Goal: Task Accomplishment & Management: Manage account settings

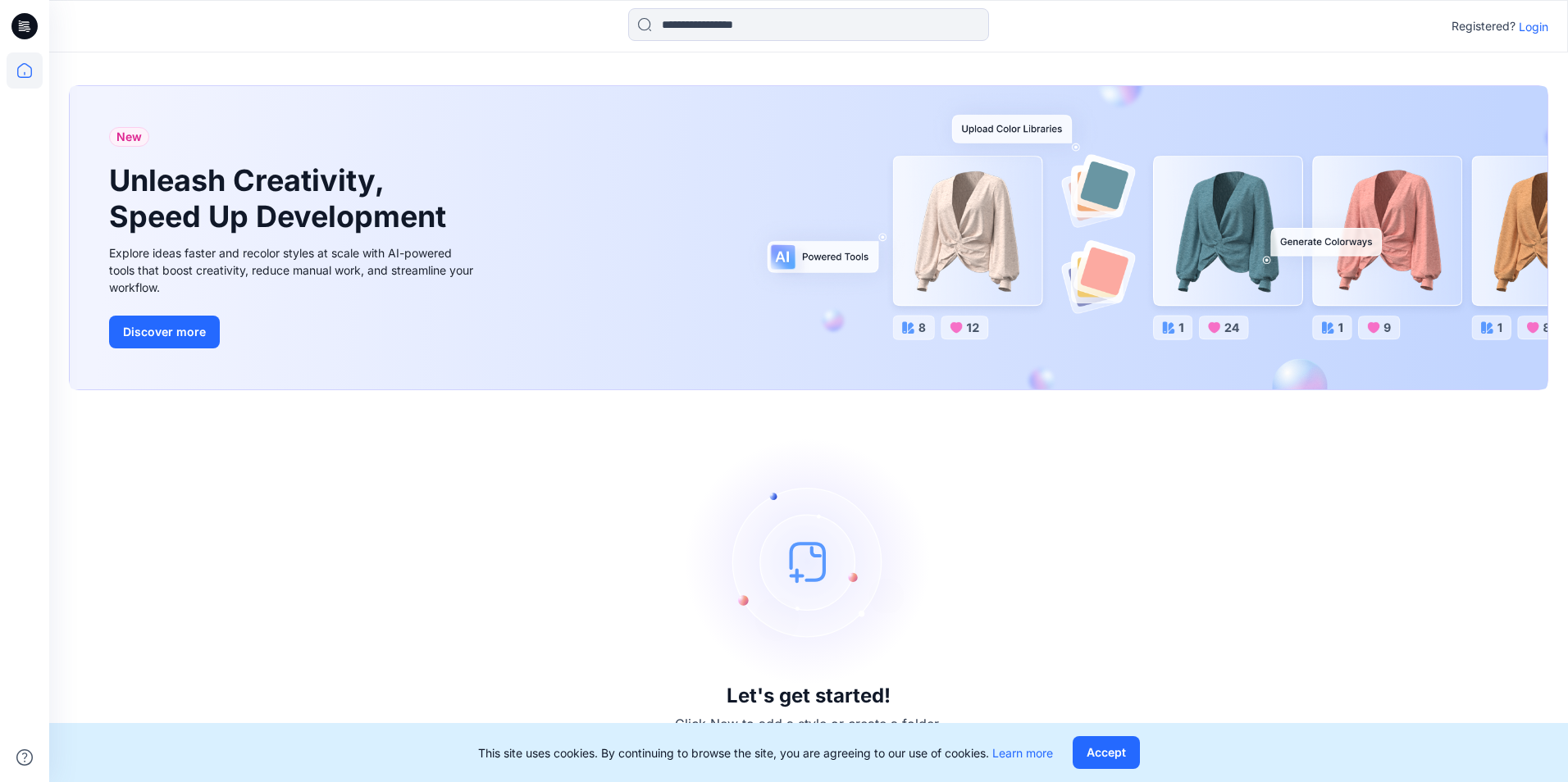
click at [1548, 34] on div "Registered? Login" at bounding box center [808, 26] width 1518 height 36
click at [1539, 28] on p "Login" at bounding box center [1534, 26] width 30 height 17
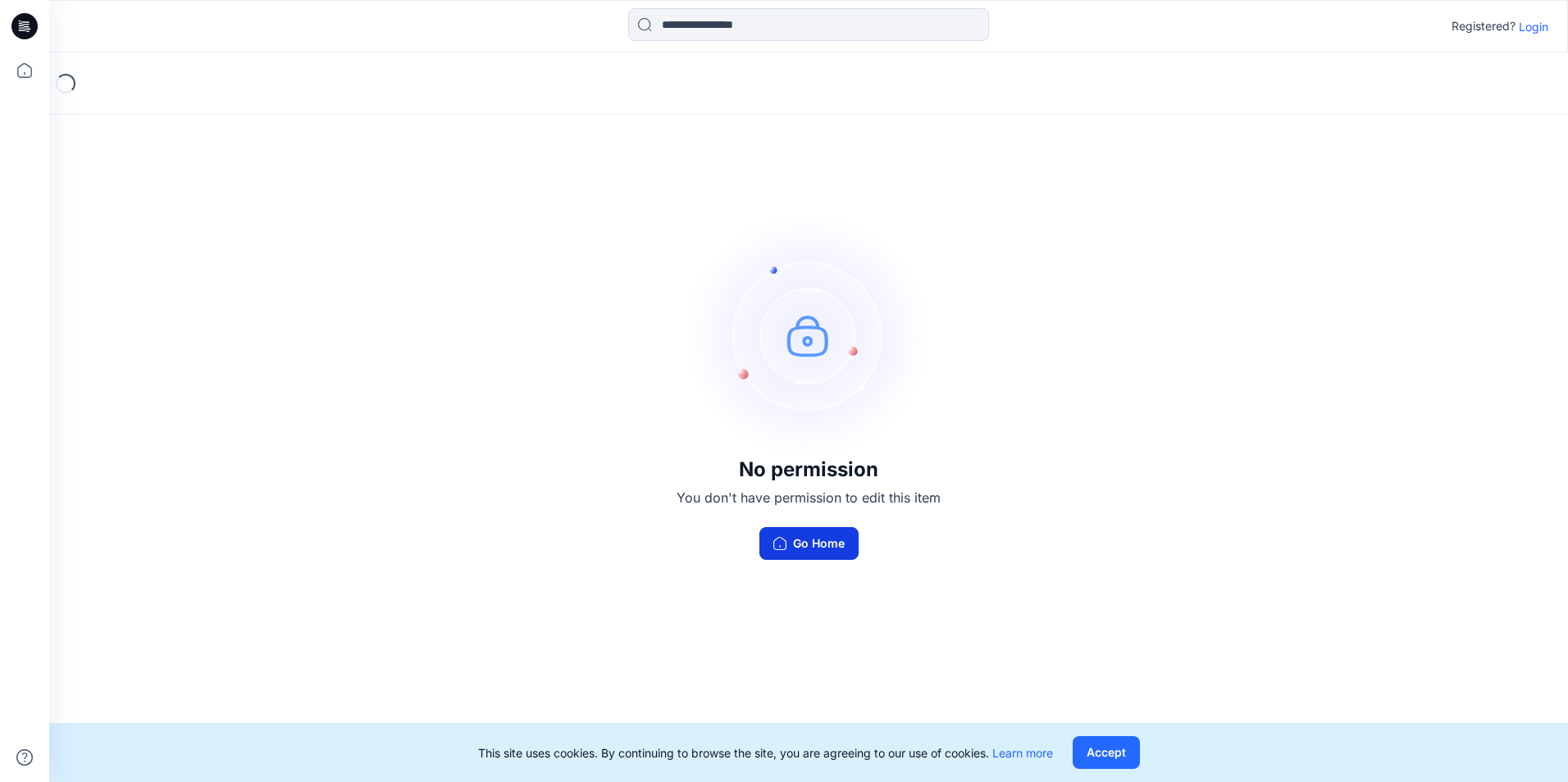
click at [795, 548] on button "Go Home" at bounding box center [809, 543] width 99 height 33
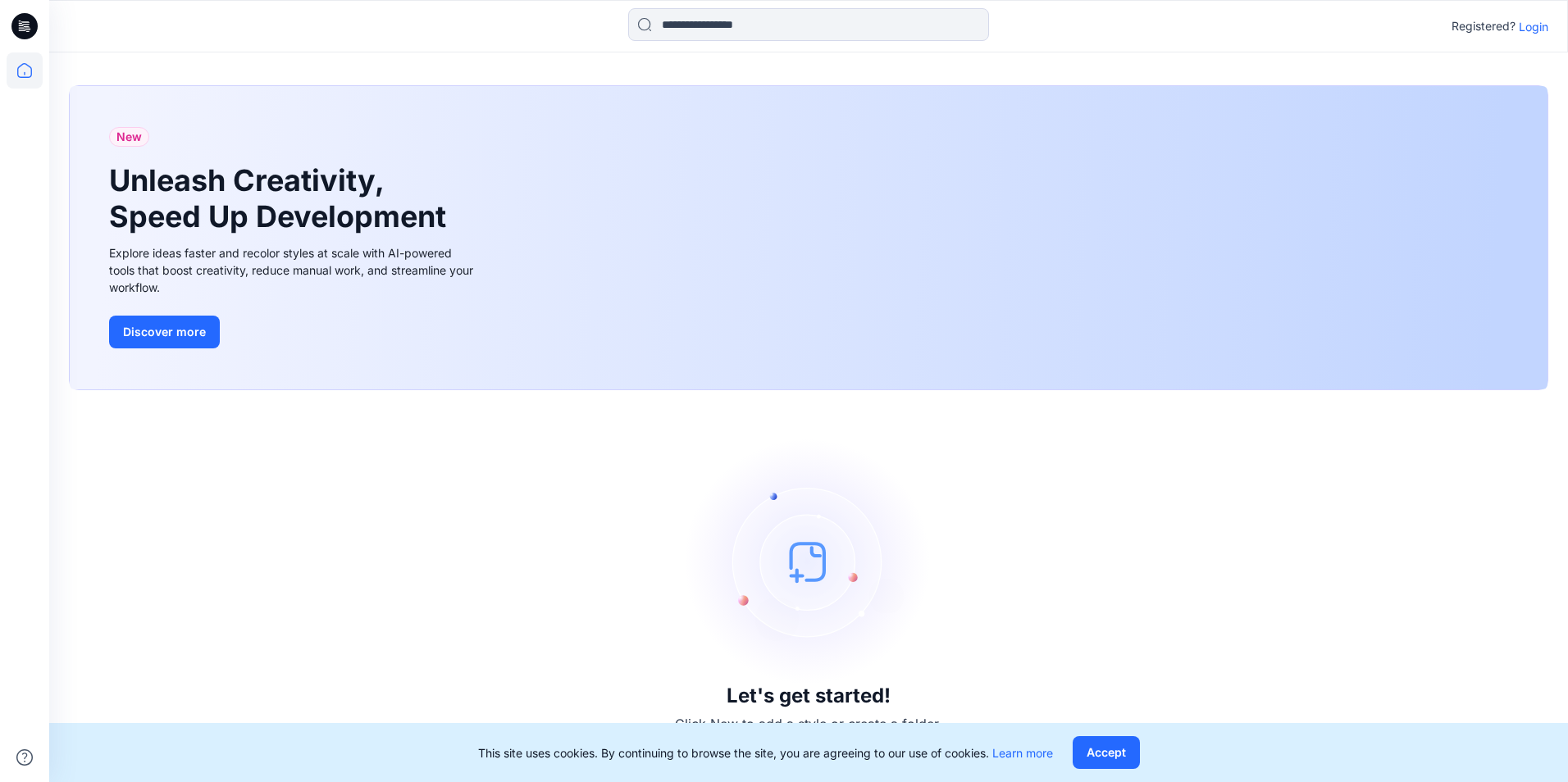
click at [1520, 26] on p "Login" at bounding box center [1534, 26] width 30 height 17
